Goal: Book appointment/travel/reservation

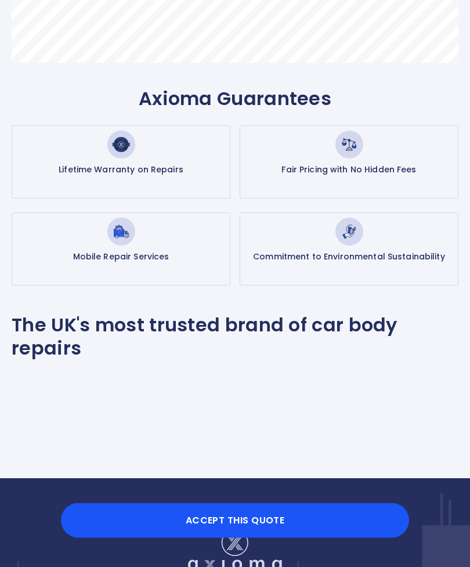
scroll to position [718, 0]
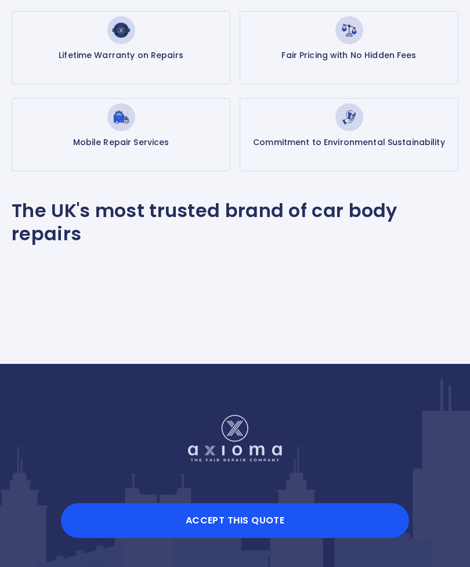
click at [281, 538] on button "Accept this Quote" at bounding box center [235, 520] width 348 height 35
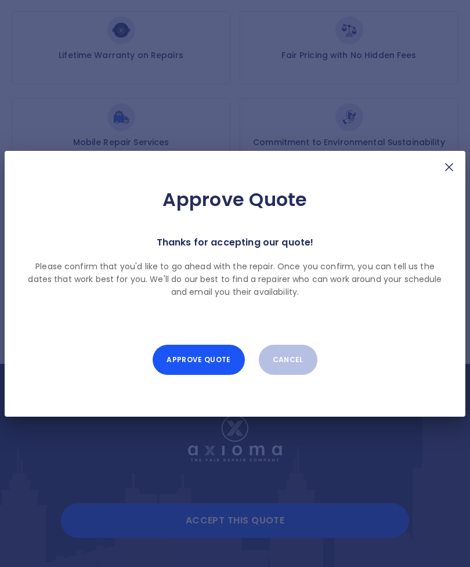
click at [220, 375] on button "Approve Quote" at bounding box center [199, 359] width 92 height 30
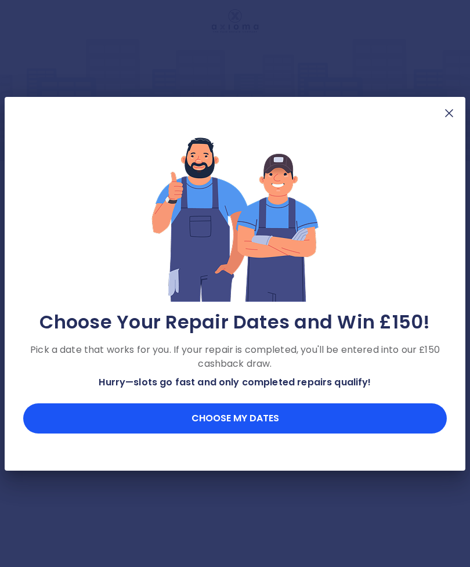
click at [462, 119] on div "Choose Your Repair Dates and Win £150! Pick a date that works for you. If your …" at bounding box center [235, 283] width 460 height 373
click at [462, 118] on div "Choose Your Repair Dates and Win £150! Pick a date that works for you. If your …" at bounding box center [235, 283] width 460 height 373
click at [451, 120] on img at bounding box center [449, 113] width 14 height 14
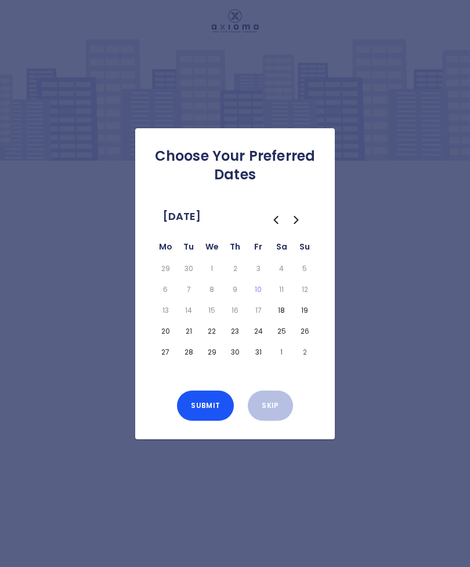
click at [288, 318] on button "18" at bounding box center [281, 310] width 19 height 16
click at [213, 420] on button "Submit" at bounding box center [205, 405] width 57 height 30
